Goal: Navigation & Orientation: Find specific page/section

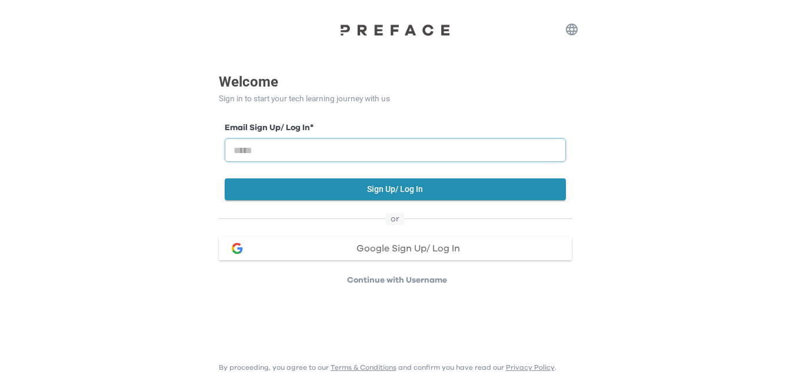
click at [468, 150] on input "email" at bounding box center [395, 150] width 341 height 24
type input "**********"
click at [437, 248] on span "Google Sign Up/ Log In" at bounding box center [409, 248] width 104 height 9
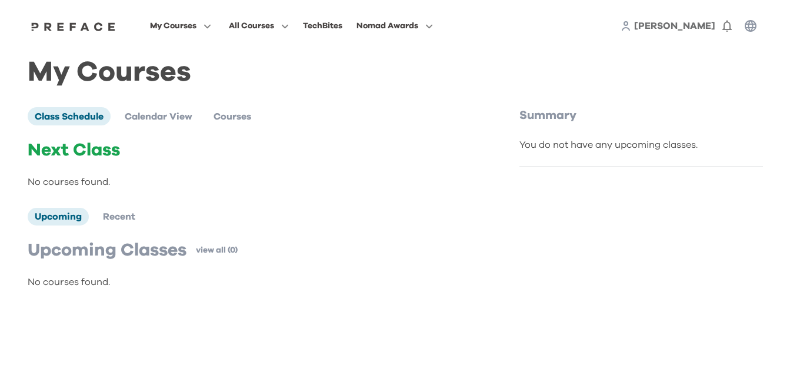
click at [568, 148] on div "You do not have any upcoming classes." at bounding box center [642, 145] width 244 height 14
click at [67, 115] on span "Class Schedule" at bounding box center [69, 116] width 69 height 9
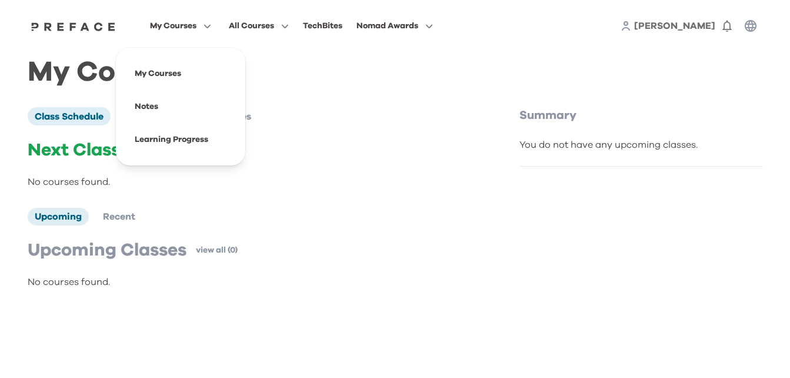
click at [207, 27] on icon "button" at bounding box center [205, 26] width 12 height 9
click at [192, 141] on span at bounding box center [180, 139] width 111 height 33
